Goal: Information Seeking & Learning: Learn about a topic

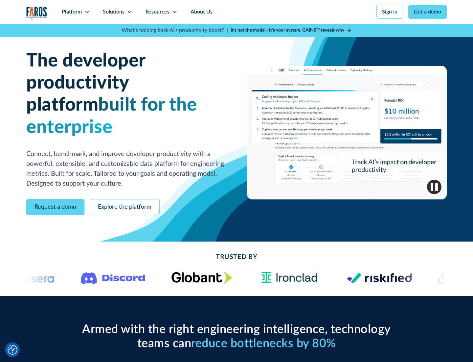
click at [87, 12] on icon at bounding box center [86, 11] width 5 height 5
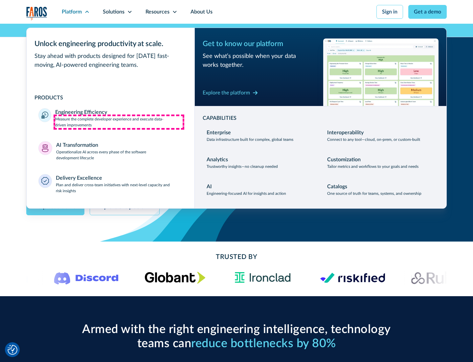
click at [119, 122] on p "Measure the complete developer experience and execute data-driven improvements" at bounding box center [119, 122] width 128 height 12
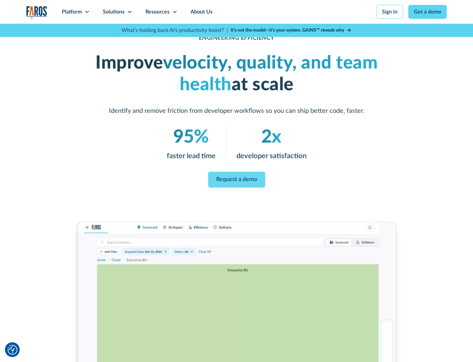
click at [237, 179] on link "Request a demo" at bounding box center [236, 180] width 57 height 16
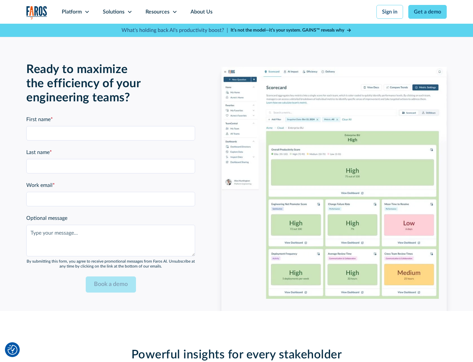
scroll to position [1442, 0]
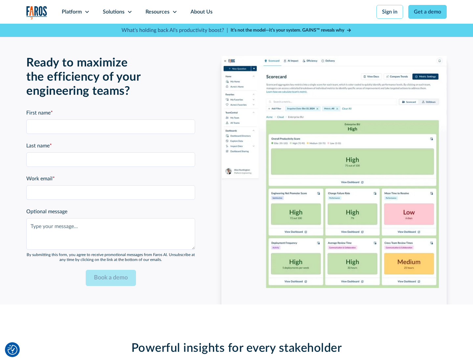
click at [87, 12] on icon at bounding box center [86, 11] width 5 height 5
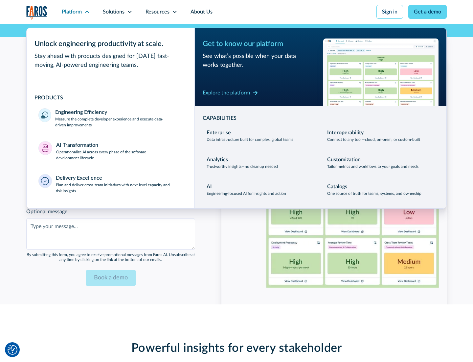
click at [119, 151] on p "Operationalize AI across every phase of the software development lifecycle" at bounding box center [119, 155] width 127 height 12
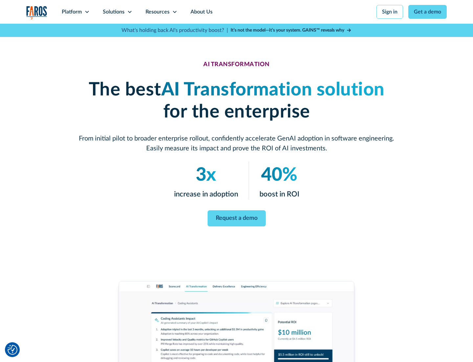
scroll to position [37, 0]
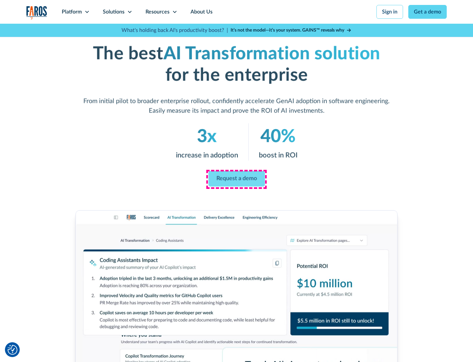
click at [237, 178] on link "Request a demo" at bounding box center [236, 179] width 57 height 16
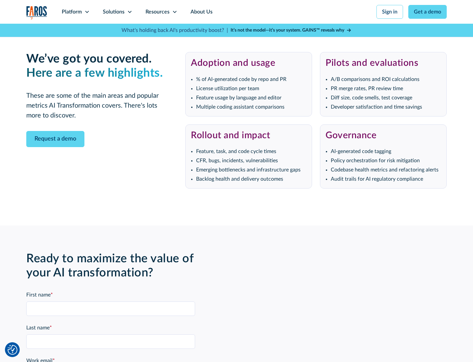
click at [76, 12] on div "Platform" at bounding box center [72, 12] width 20 height 8
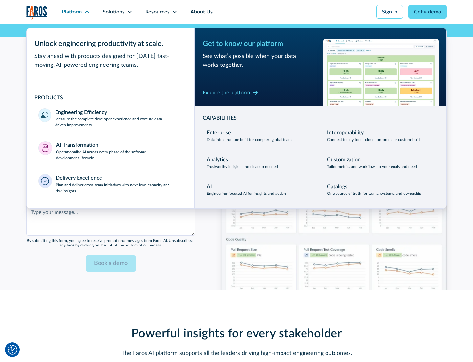
scroll to position [1600, 0]
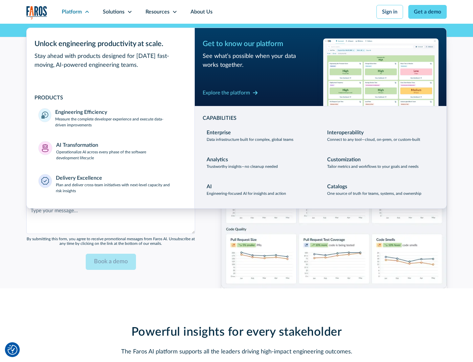
click at [226, 92] on div "Explore the platform" at bounding box center [226, 93] width 47 height 8
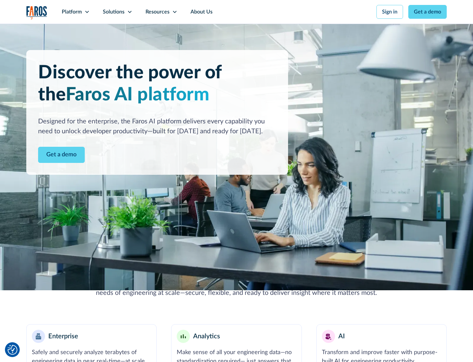
click at [61, 155] on link "Get a demo" at bounding box center [61, 155] width 47 height 16
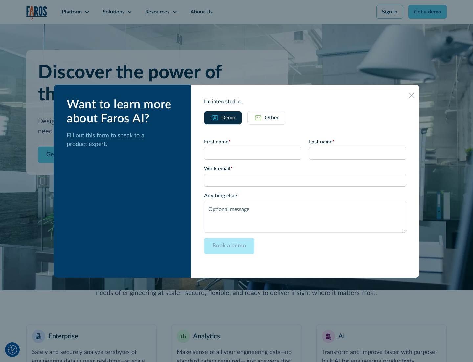
click at [272, 117] on div "Other" at bounding box center [272, 118] width 14 height 8
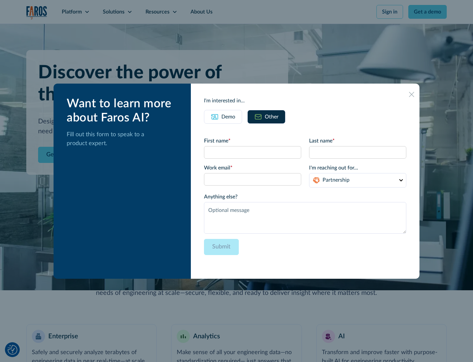
click at [228, 116] on div "Demo" at bounding box center [229, 117] width 14 height 8
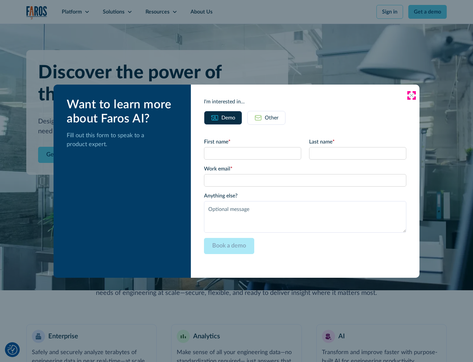
click at [412, 95] on icon at bounding box center [411, 95] width 5 height 5
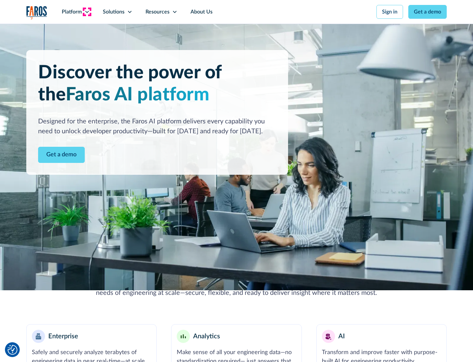
click at [87, 12] on icon at bounding box center [86, 11] width 5 height 5
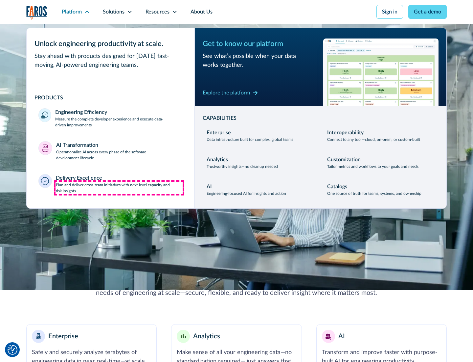
click at [119, 187] on p "Plan and deliver cross-team initiatives with next-level capacity and risk insig…" at bounding box center [119, 188] width 127 height 12
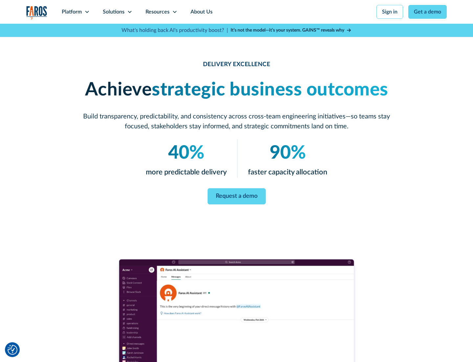
click at [130, 12] on icon at bounding box center [129, 11] width 5 height 5
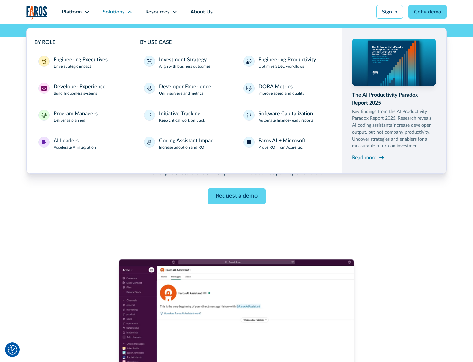
click at [79, 62] on div "Engineering Executives" at bounding box center [81, 60] width 54 height 8
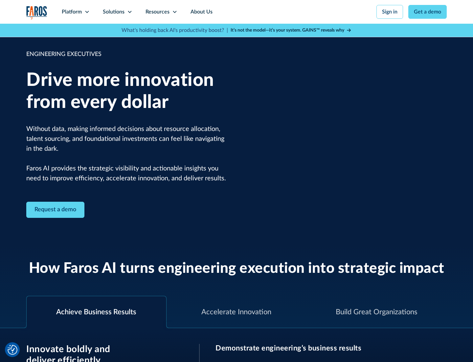
click at [130, 12] on icon at bounding box center [129, 11] width 5 height 5
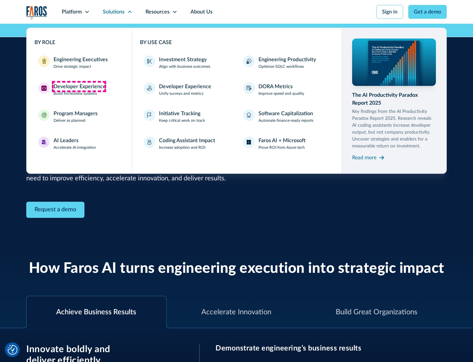
click at [79, 86] on div "Developer Experience" at bounding box center [80, 87] width 52 height 8
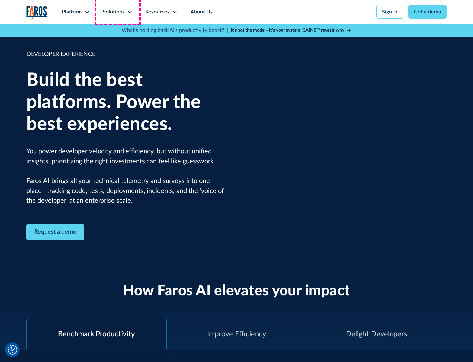
click at [117, 12] on div "Solutions" at bounding box center [114, 12] width 22 height 8
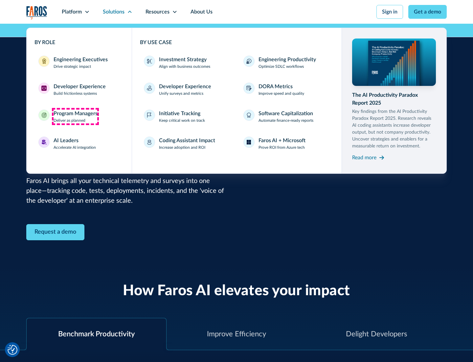
click at [75, 116] on div "Program Managers" at bounding box center [76, 113] width 44 height 8
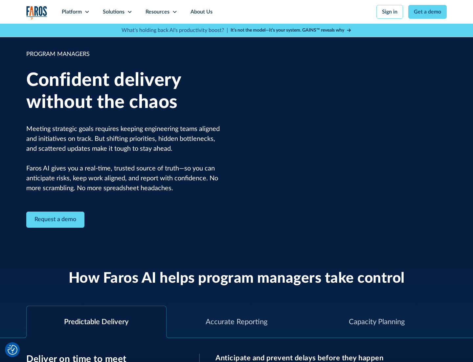
click at [130, 12] on icon at bounding box center [129, 11] width 5 height 5
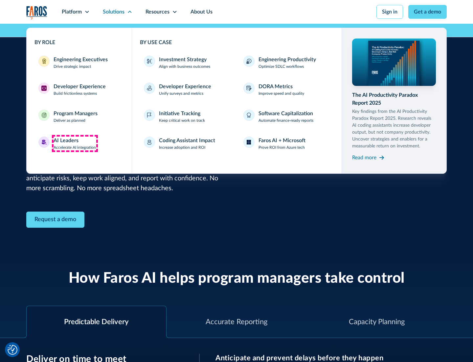
click at [75, 143] on div "AI Leaders" at bounding box center [66, 140] width 25 height 8
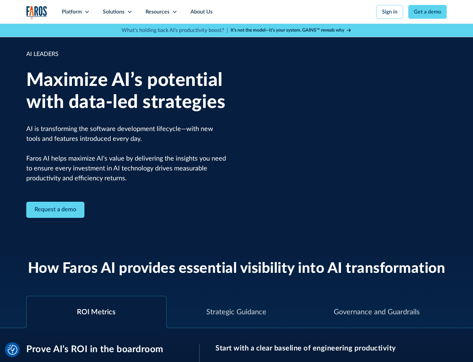
click at [130, 12] on icon at bounding box center [129, 11] width 5 height 5
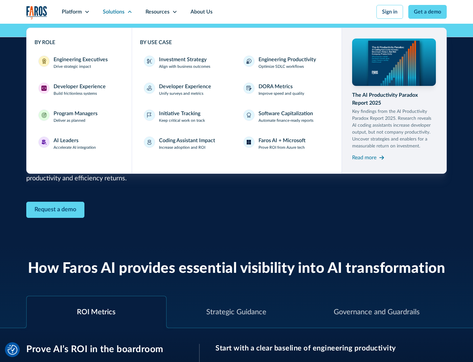
click at [182, 59] on div "Investment Strategy" at bounding box center [183, 60] width 48 height 8
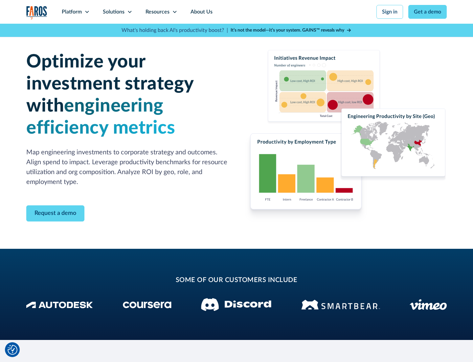
click at [130, 12] on icon at bounding box center [129, 11] width 5 height 5
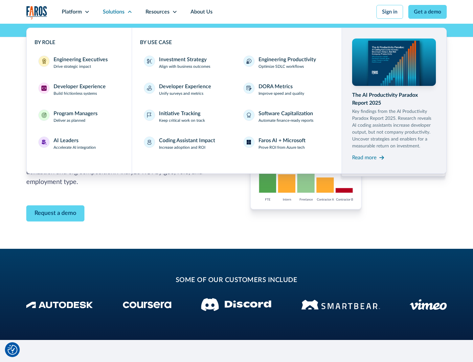
click at [282, 147] on p "Prove ROI from Azure tech" at bounding box center [282, 147] width 46 height 6
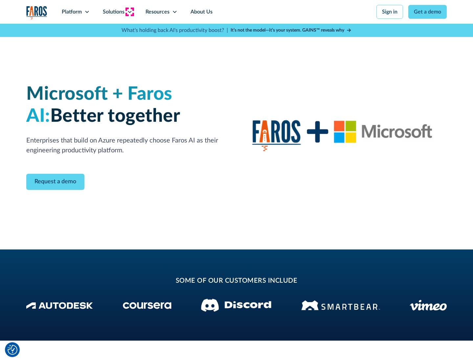
click at [130, 12] on icon at bounding box center [129, 11] width 5 height 5
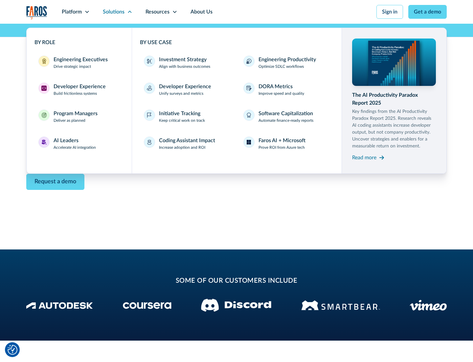
click at [365, 157] on div "Read more" at bounding box center [364, 158] width 24 height 8
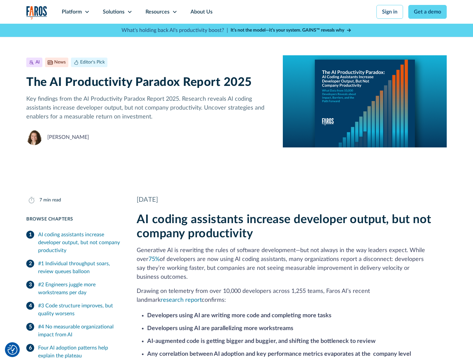
click at [174, 12] on icon at bounding box center [174, 11] width 5 height 5
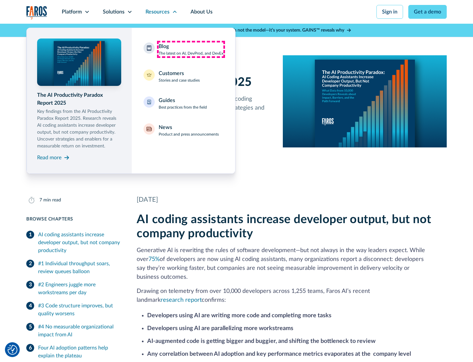
click at [191, 49] on div "Blog The latest on AI, DevProd, and DevEx" at bounding box center [191, 49] width 65 height 14
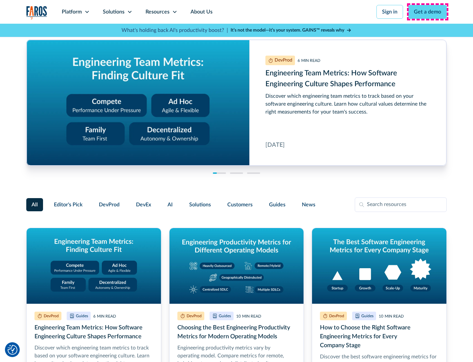
click at [428, 12] on link "Get a demo" at bounding box center [428, 12] width 38 height 14
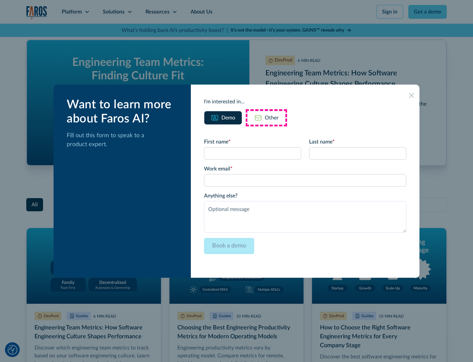
click at [267, 117] on div "Other" at bounding box center [272, 118] width 14 height 8
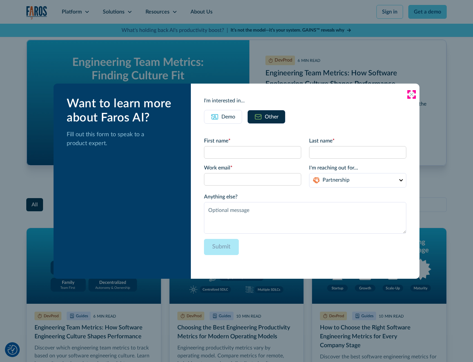
click at [412, 94] on icon at bounding box center [411, 94] width 5 height 5
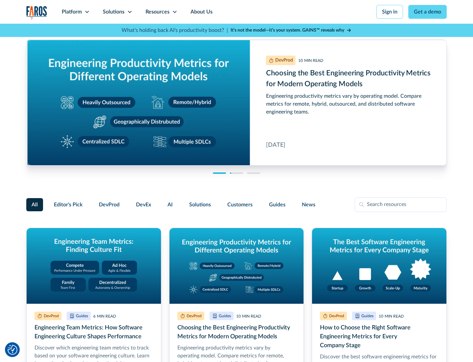
click at [201, 12] on link "About Us" at bounding box center [201, 12] width 35 height 24
